Goal: Complete application form

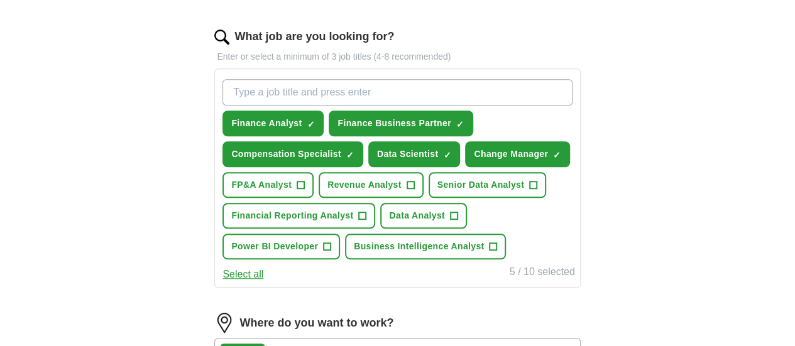
scroll to position [410, 0]
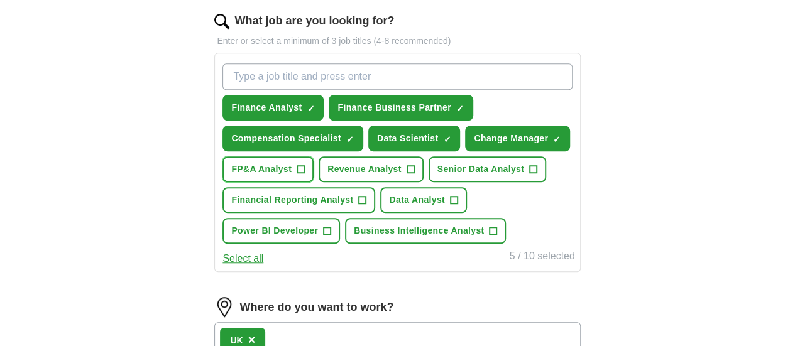
click at [305, 166] on span "+" at bounding box center [301, 170] width 8 height 10
click at [343, 182] on button "Revenue Analyst +" at bounding box center [370, 169] width 105 height 26
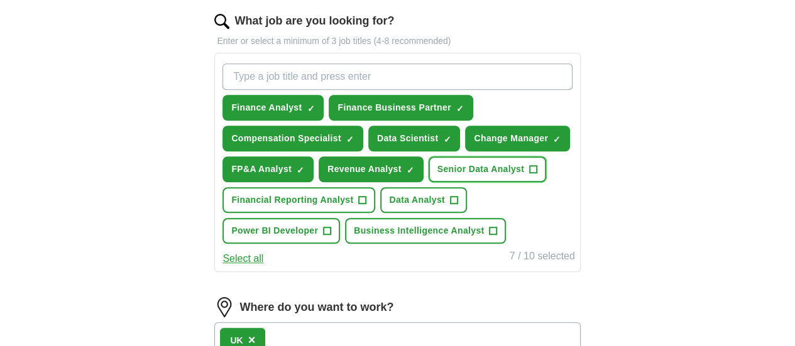
click at [529, 175] on span "+" at bounding box center [533, 170] width 8 height 10
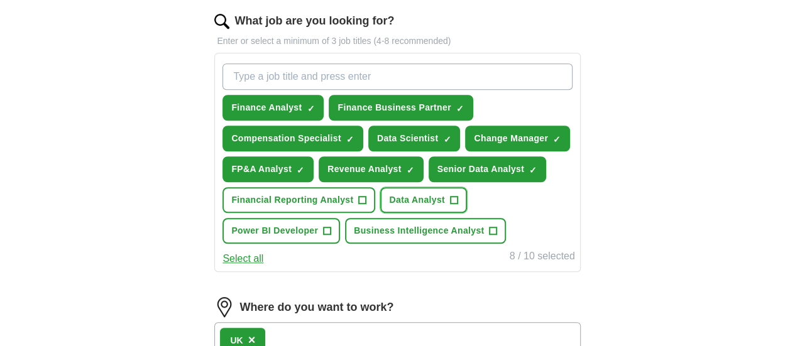
click at [445, 207] on span "Data Analyst" at bounding box center [417, 199] width 56 height 13
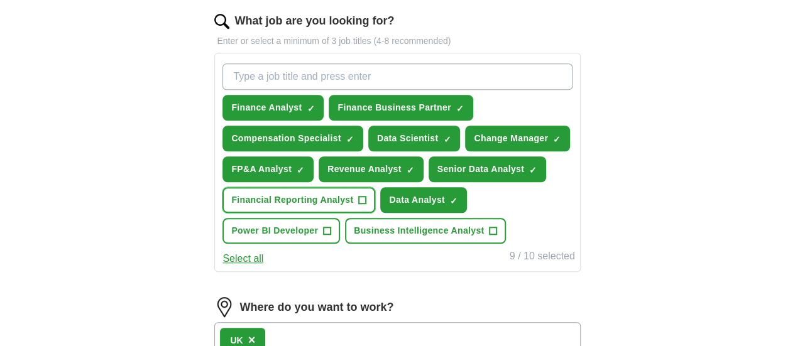
click at [366, 205] on span "+" at bounding box center [363, 200] width 8 height 10
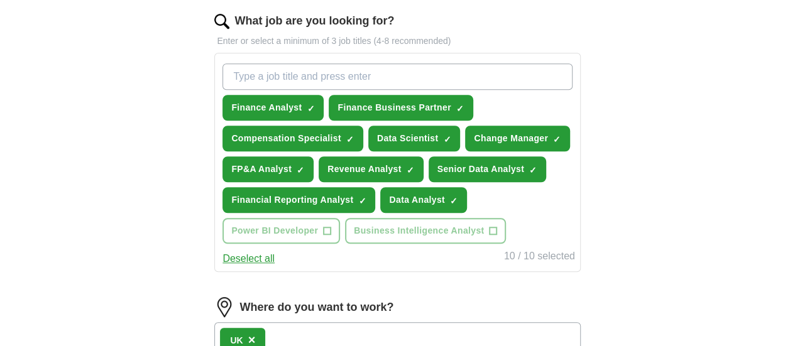
click at [274, 266] on button "Deselect all" at bounding box center [248, 258] width 52 height 15
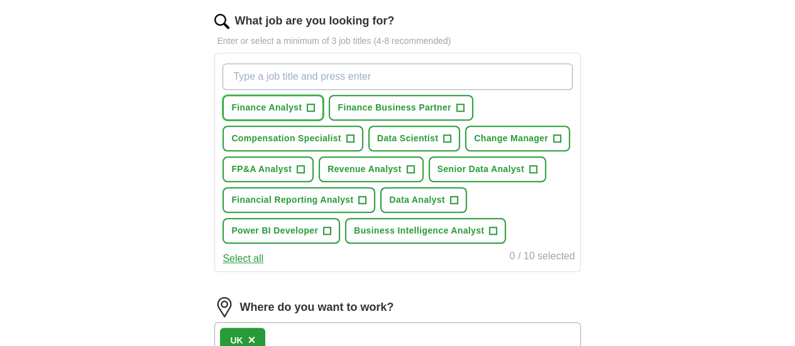
click at [323, 105] on button "Finance Analyst +" at bounding box center [272, 108] width 101 height 26
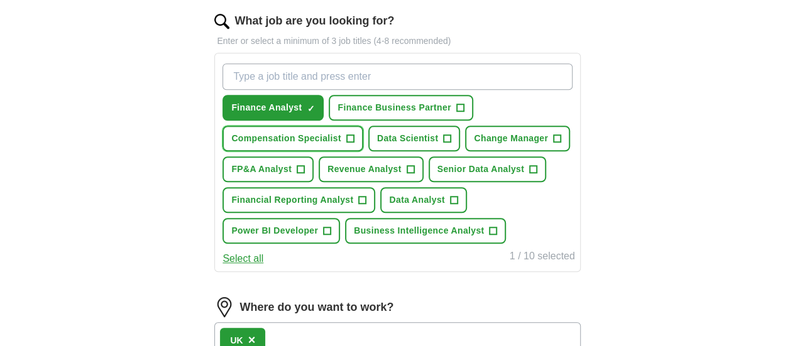
click at [315, 132] on span "Compensation Specialist" at bounding box center [286, 138] width 110 height 13
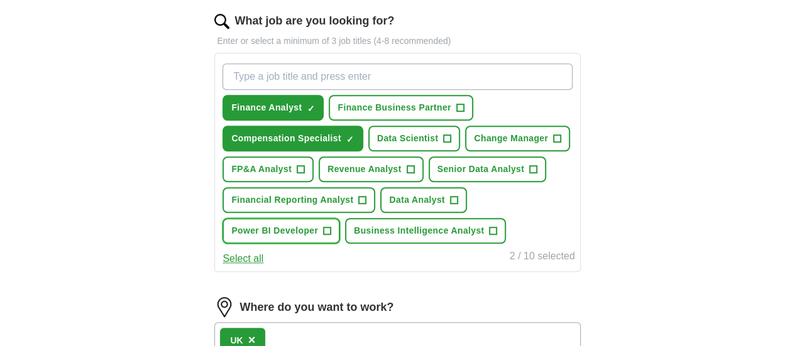
click at [318, 237] on span "Power BI Developer" at bounding box center [274, 230] width 87 height 13
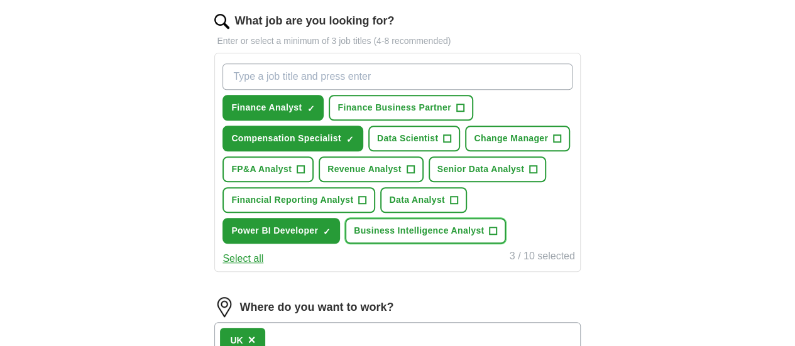
click at [354, 237] on span "Business Intelligence Analyst" at bounding box center [419, 230] width 130 height 13
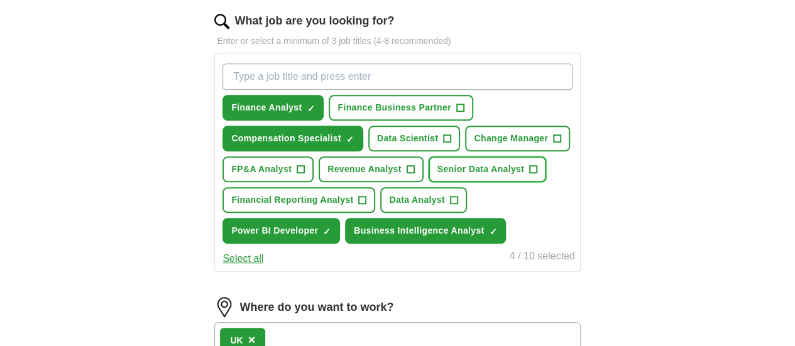
click at [437, 176] on span "Senior Data Analyst" at bounding box center [480, 169] width 87 height 13
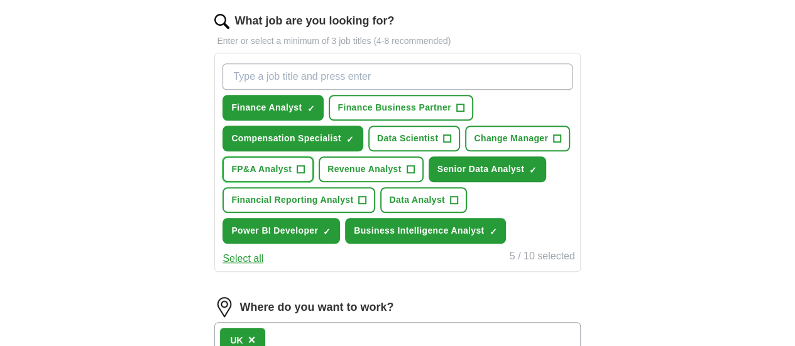
click at [291, 166] on span "FP&A Analyst" at bounding box center [261, 169] width 60 height 13
click at [327, 176] on span "Revenue Analyst" at bounding box center [364, 169] width 74 height 13
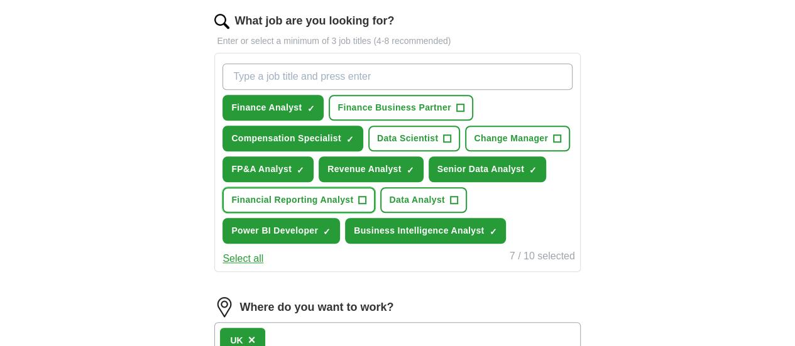
click at [313, 207] on span "Financial Reporting Analyst" at bounding box center [292, 199] width 122 height 13
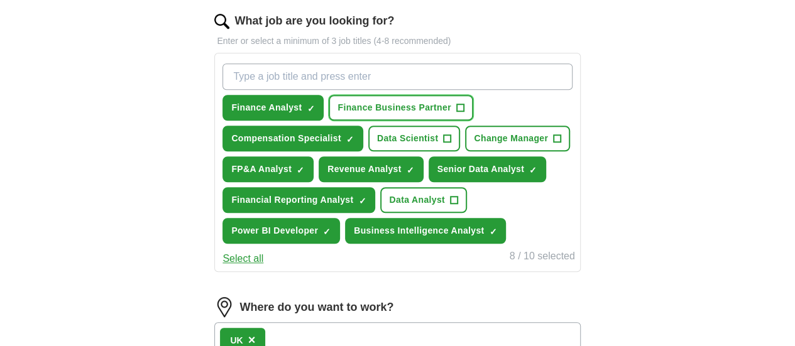
click at [441, 105] on span "Finance Business Partner" at bounding box center [393, 107] width 113 height 13
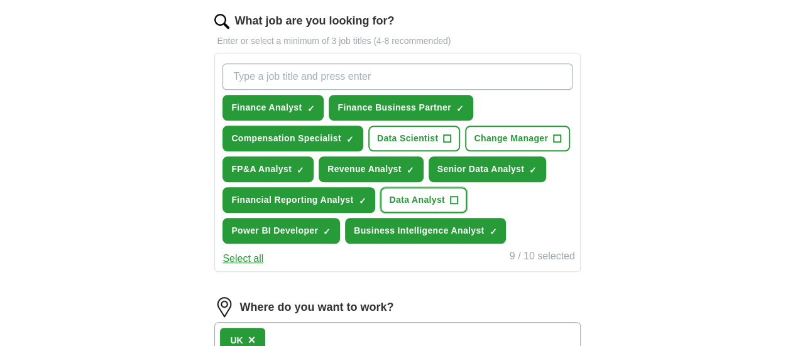
click at [445, 207] on span "Data Analyst" at bounding box center [417, 199] width 56 height 13
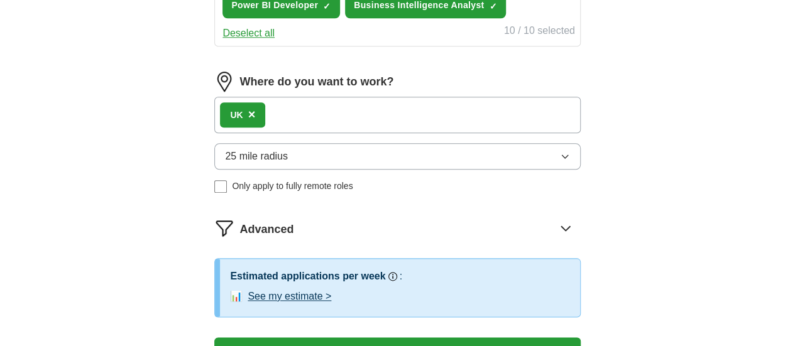
scroll to position [646, 0]
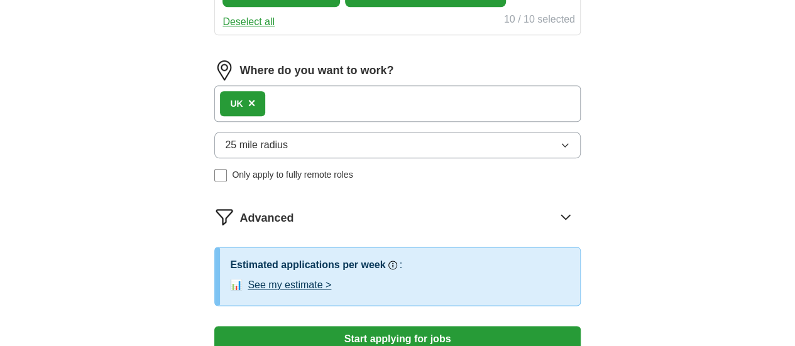
click at [373, 122] on div "UK ×" at bounding box center [397, 103] width 366 height 36
click at [256, 110] on span "×" at bounding box center [252, 103] width 8 height 14
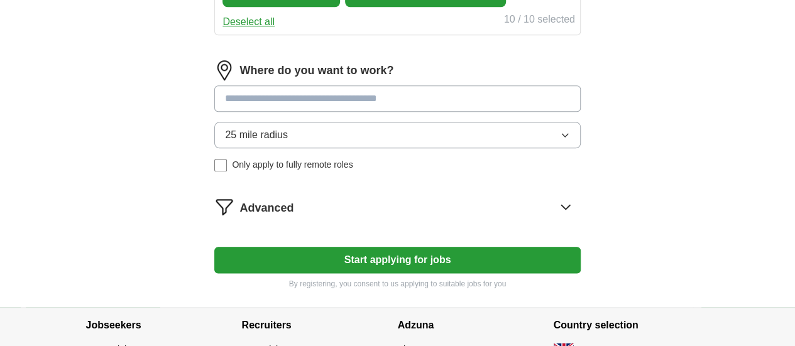
click at [294, 112] on input at bounding box center [397, 98] width 366 height 26
type input "*****"
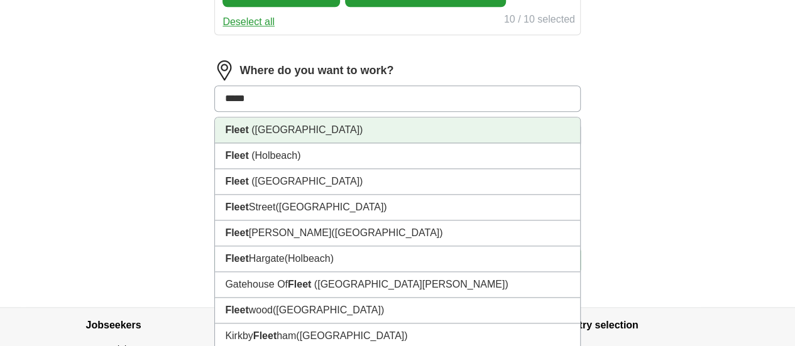
click at [314, 143] on li "Fleet ([GEOGRAPHIC_DATA])" at bounding box center [397, 130] width 364 height 26
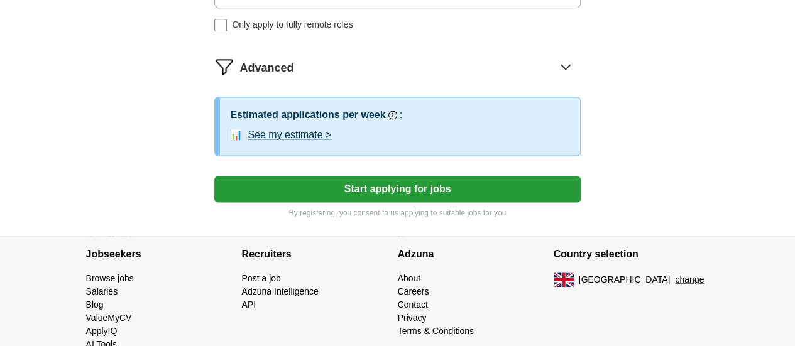
scroll to position [798, 0]
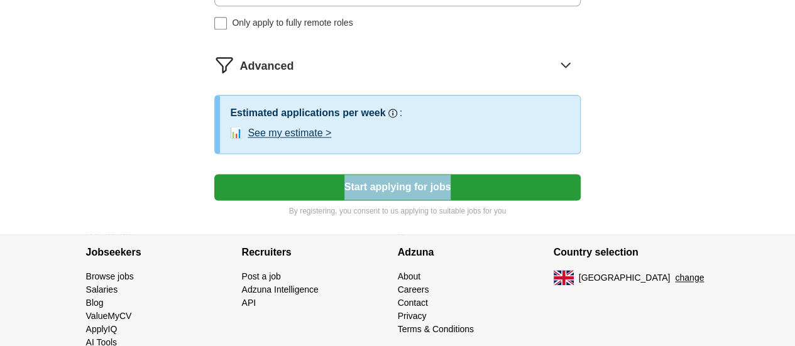
drag, startPoint x: 793, startPoint y: 243, endPoint x: 791, endPoint y: 199, distance: 44.0
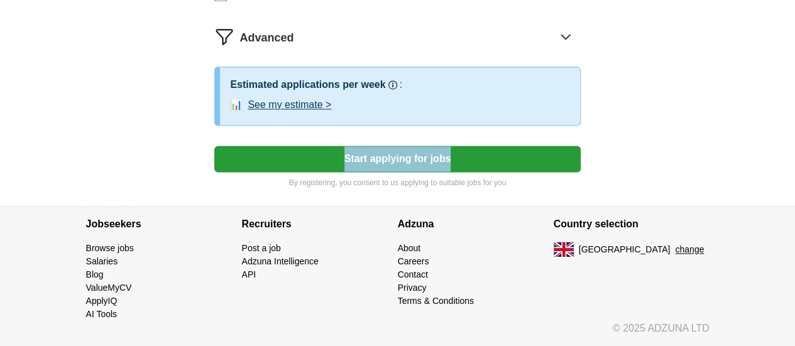
scroll to position [858, 0]
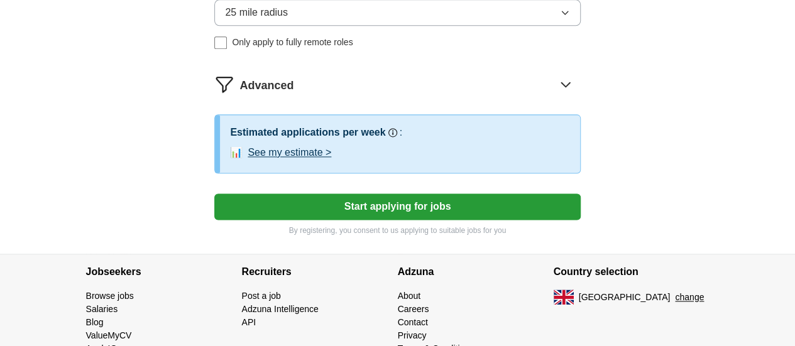
scroll to position [786, 0]
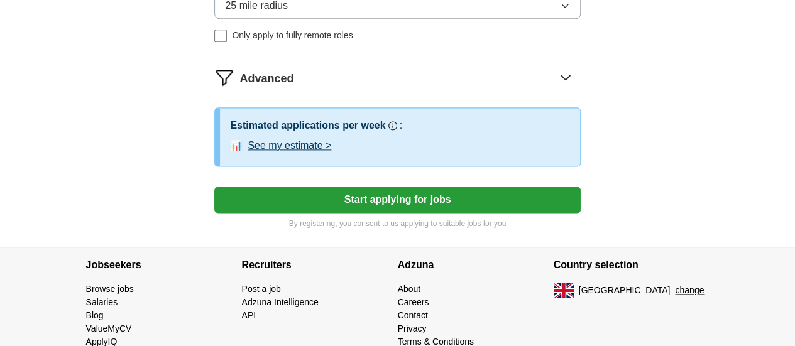
click at [331, 153] on button "See my estimate >" at bounding box center [289, 145] width 84 height 15
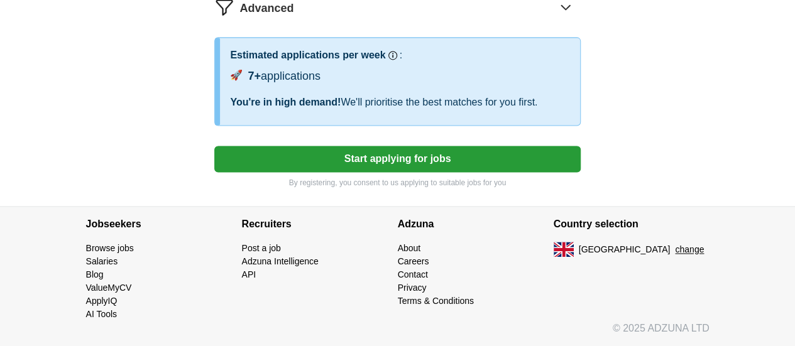
scroll to position [892, 0]
click at [475, 172] on button "Start applying for jobs" at bounding box center [397, 159] width 366 height 26
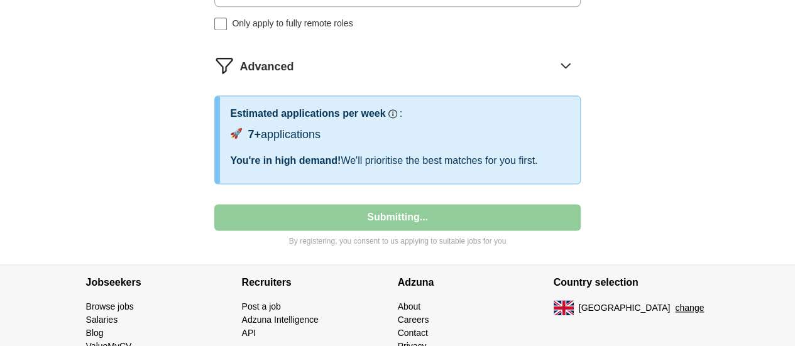
select select "**"
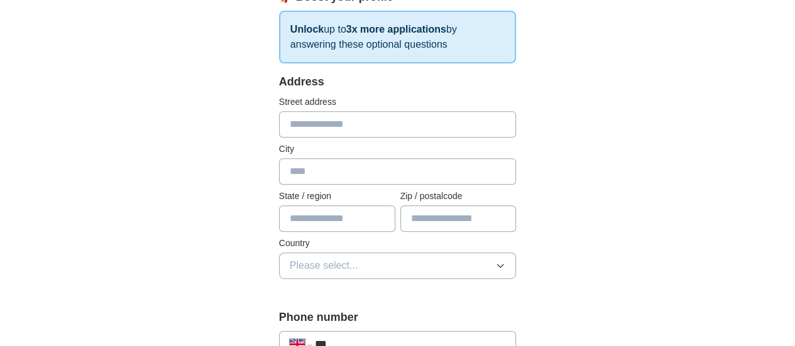
scroll to position [236, 0]
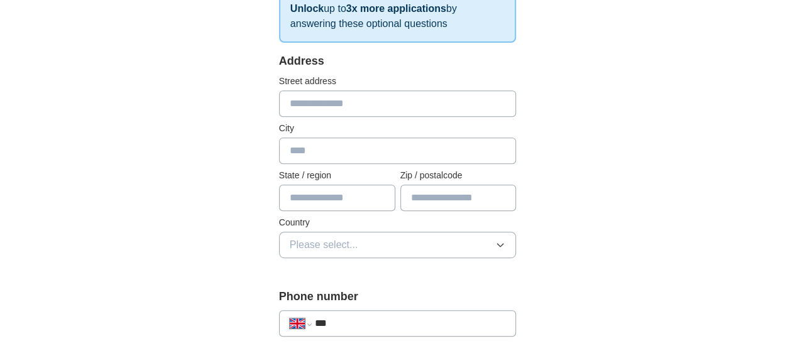
click at [367, 97] on input "text" at bounding box center [397, 103] width 237 height 26
type input "**********"
type input "*****"
type input "*********"
type input "********"
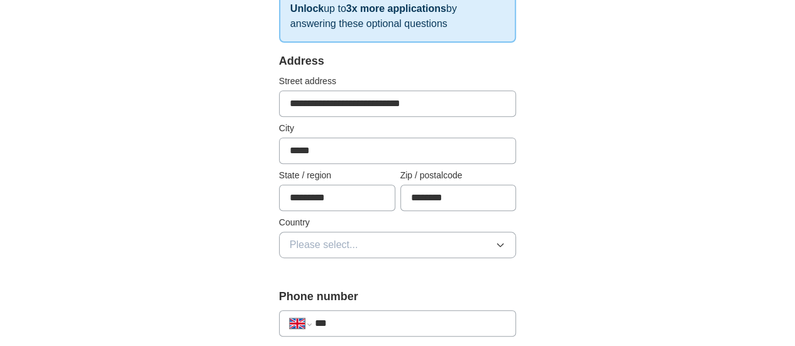
click at [396, 247] on button "Please select..." at bounding box center [397, 245] width 237 height 26
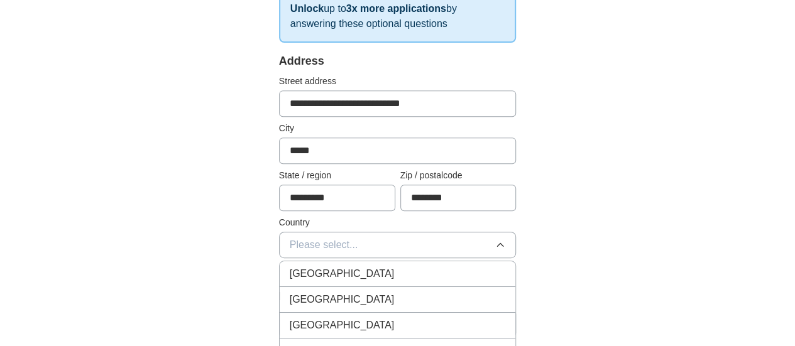
click at [386, 274] on div "[GEOGRAPHIC_DATA]" at bounding box center [398, 273] width 216 height 15
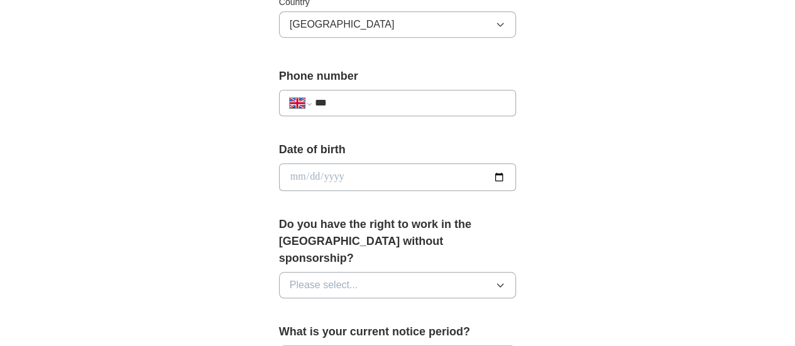
scroll to position [463, 0]
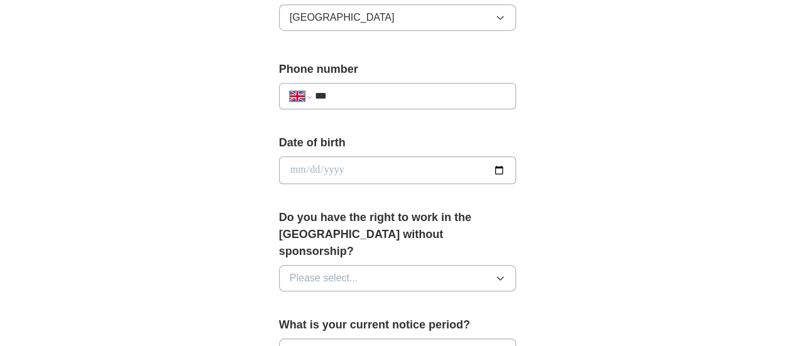
click at [399, 96] on input "***" at bounding box center [410, 96] width 191 height 15
type input "**********"
click at [516, 171] on input "date" at bounding box center [397, 170] width 237 height 28
click at [403, 163] on input "date" at bounding box center [397, 170] width 237 height 28
type input "**********"
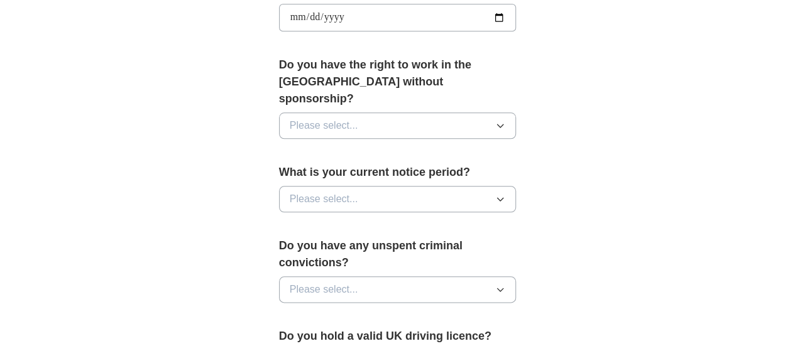
scroll to position [619, 0]
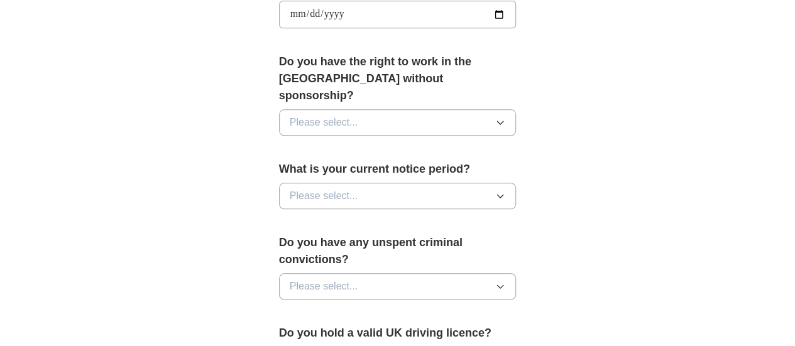
click at [381, 109] on button "Please select..." at bounding box center [397, 122] width 237 height 26
click at [354, 144] on div "Yes" at bounding box center [398, 151] width 216 height 15
click at [358, 183] on button "Please select..." at bounding box center [397, 196] width 237 height 26
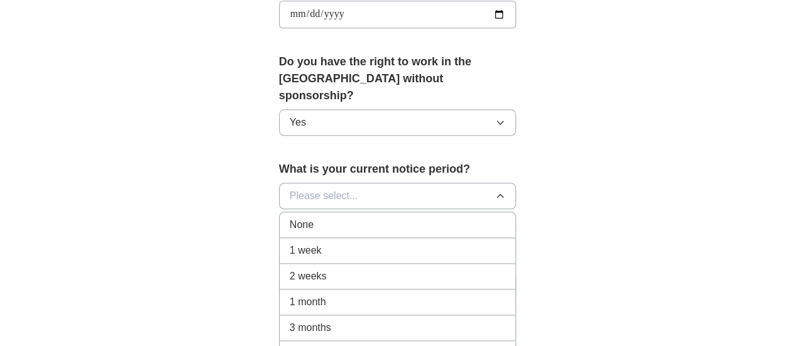
click at [353, 217] on div "None" at bounding box center [398, 224] width 216 height 15
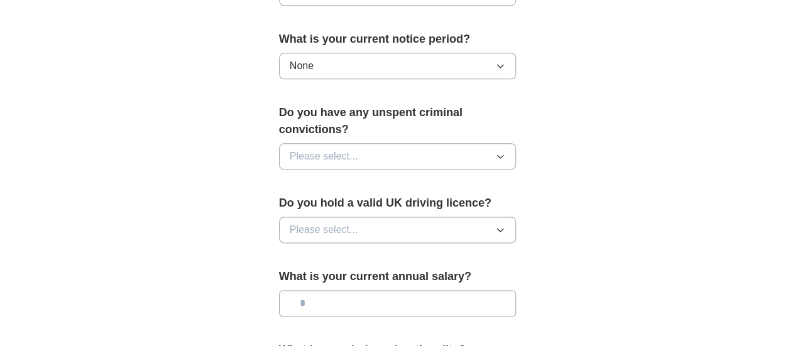
scroll to position [761, 0]
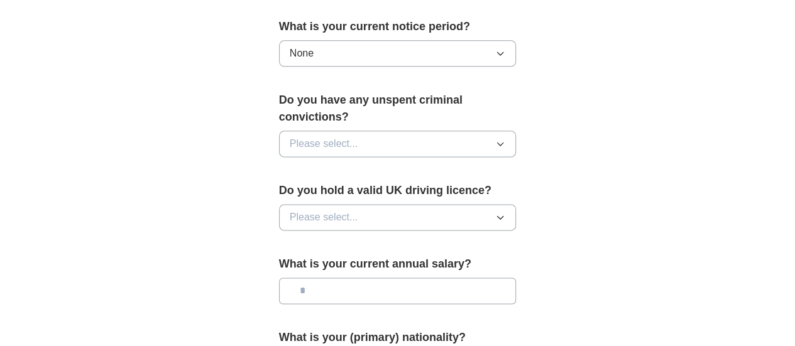
click at [346, 131] on button "Please select..." at bounding box center [397, 144] width 237 height 26
click at [356, 191] on div "No" at bounding box center [398, 198] width 216 height 15
click at [352, 204] on button "Please select..." at bounding box center [397, 217] width 237 height 26
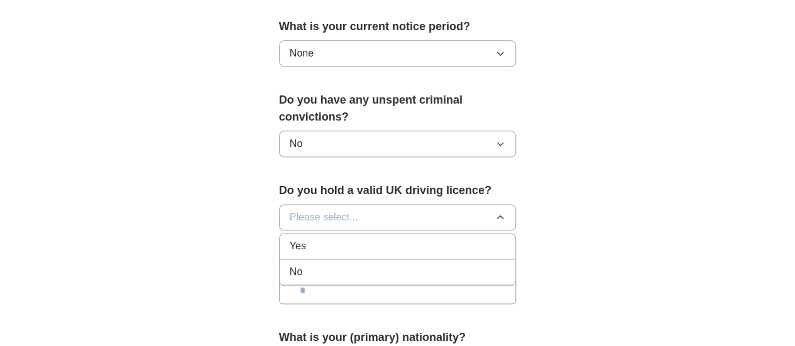
click at [337, 239] on div "Yes" at bounding box center [398, 246] width 216 height 15
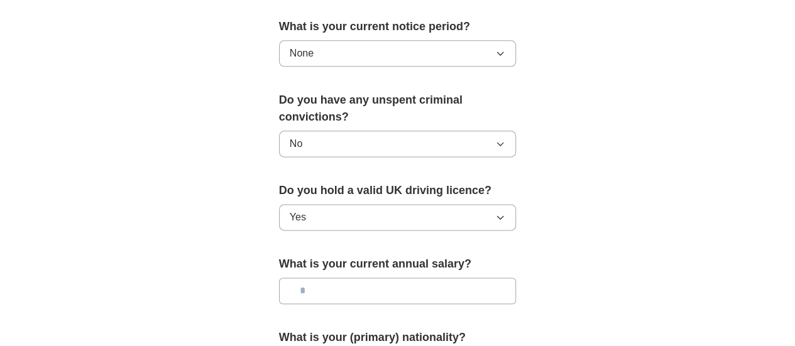
click at [334, 278] on input "text" at bounding box center [397, 291] width 237 height 26
click at [329, 278] on input "text" at bounding box center [397, 291] width 237 height 26
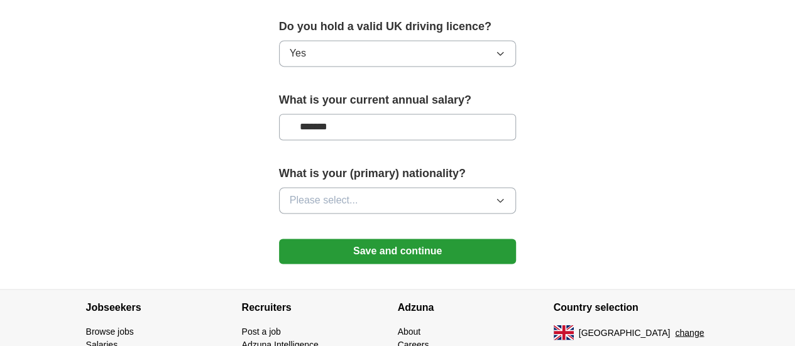
scroll to position [969, 0]
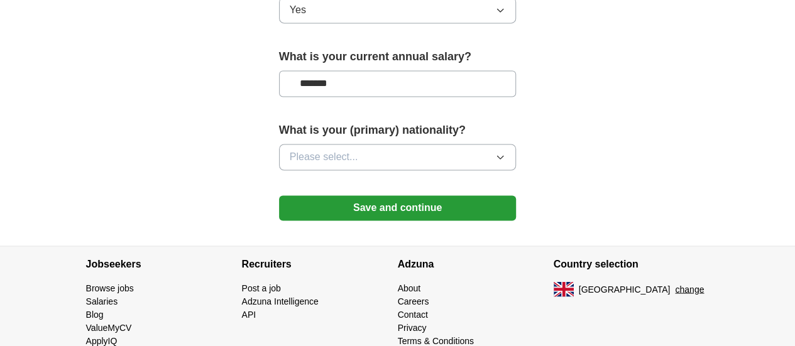
type input "*******"
click at [391, 144] on button "Please select..." at bounding box center [397, 157] width 237 height 26
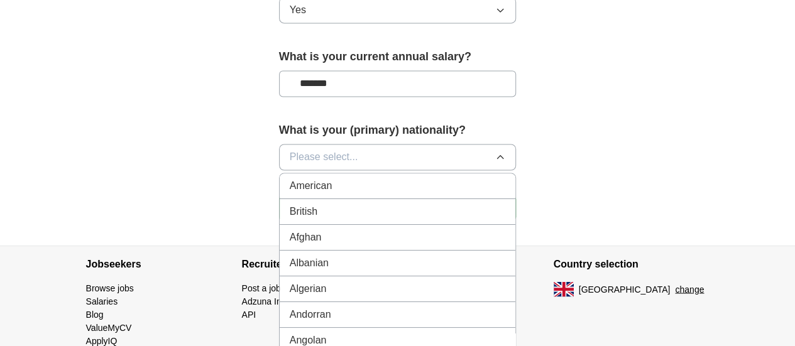
click at [364, 204] on div "British" at bounding box center [398, 211] width 216 height 15
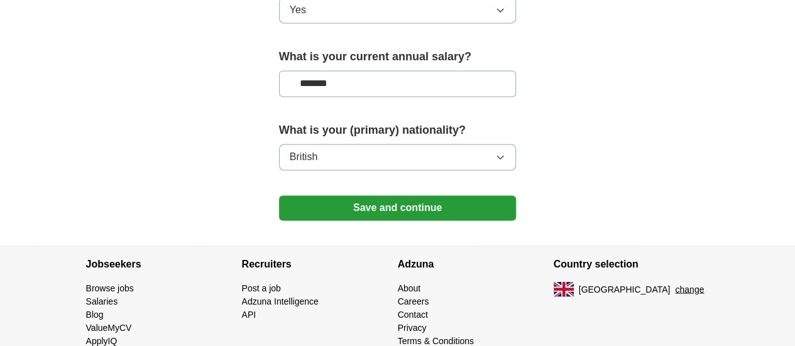
click at [372, 195] on button "Save and continue" at bounding box center [397, 207] width 237 height 25
